Goal: Transaction & Acquisition: Purchase product/service

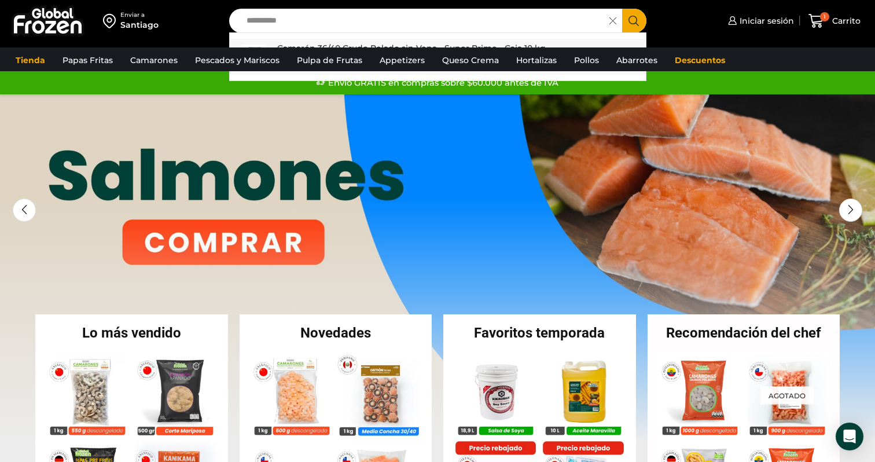
click at [295, 39] on link "Camarón 36/40 Crudo Pelado sin Vena - Super Prime - Caja 10 kg In stock $ 11.840" at bounding box center [438, 57] width 416 height 36
type input "**********"
